Goal: Check status: Check status

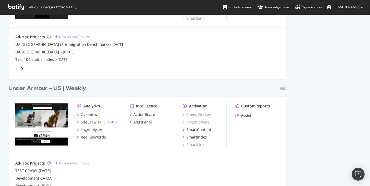
scroll to position [774, 0]
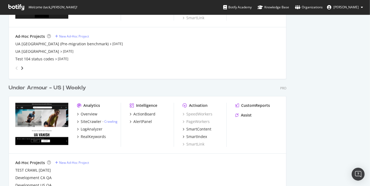
click at [79, 85] on div "Under Armour - US | Weekly" at bounding box center [47, 88] width 77 height 8
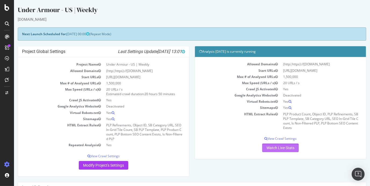
click at [281, 148] on link "Watch Live Stats" at bounding box center [280, 148] width 37 height 9
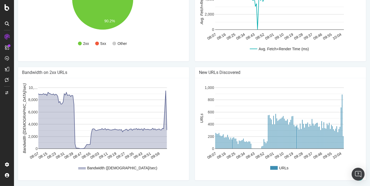
scroll to position [422, 0]
